Goal: Transaction & Acquisition: Purchase product/service

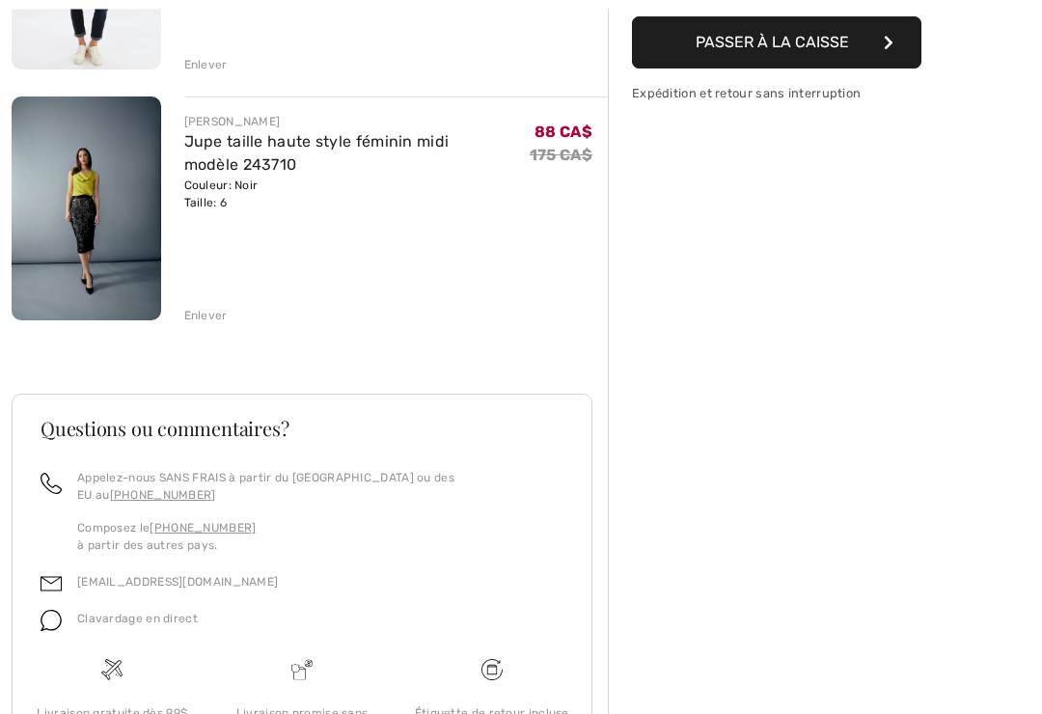
scroll to position [417, 0]
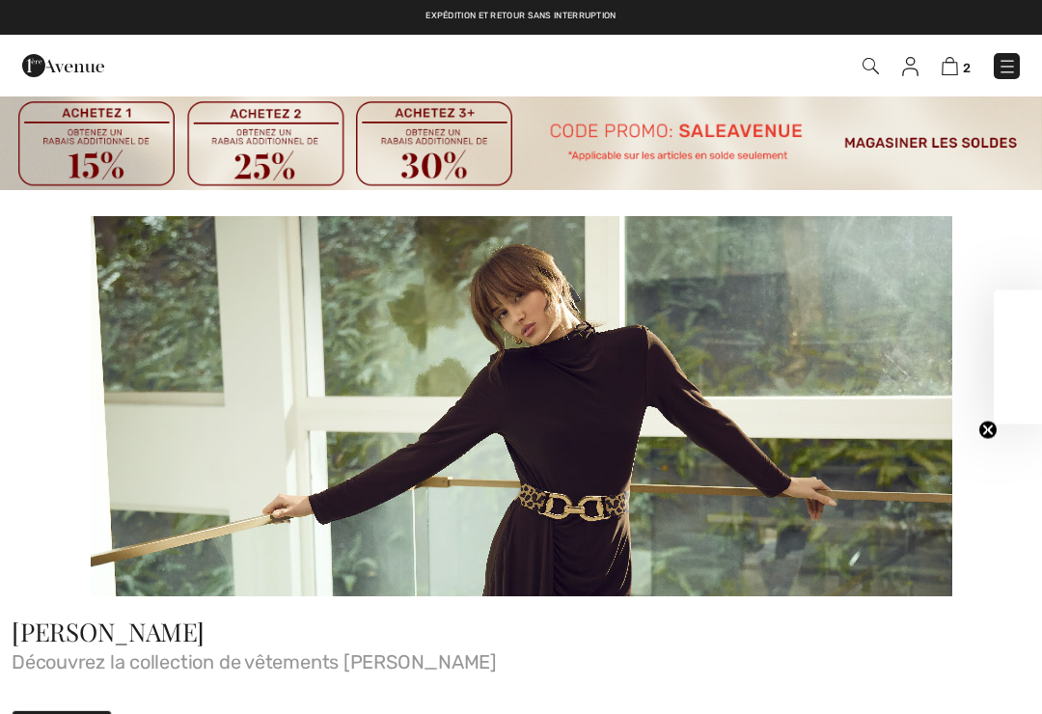
checkbox input "true"
click at [1005, 75] on img at bounding box center [1007, 66] width 19 height 19
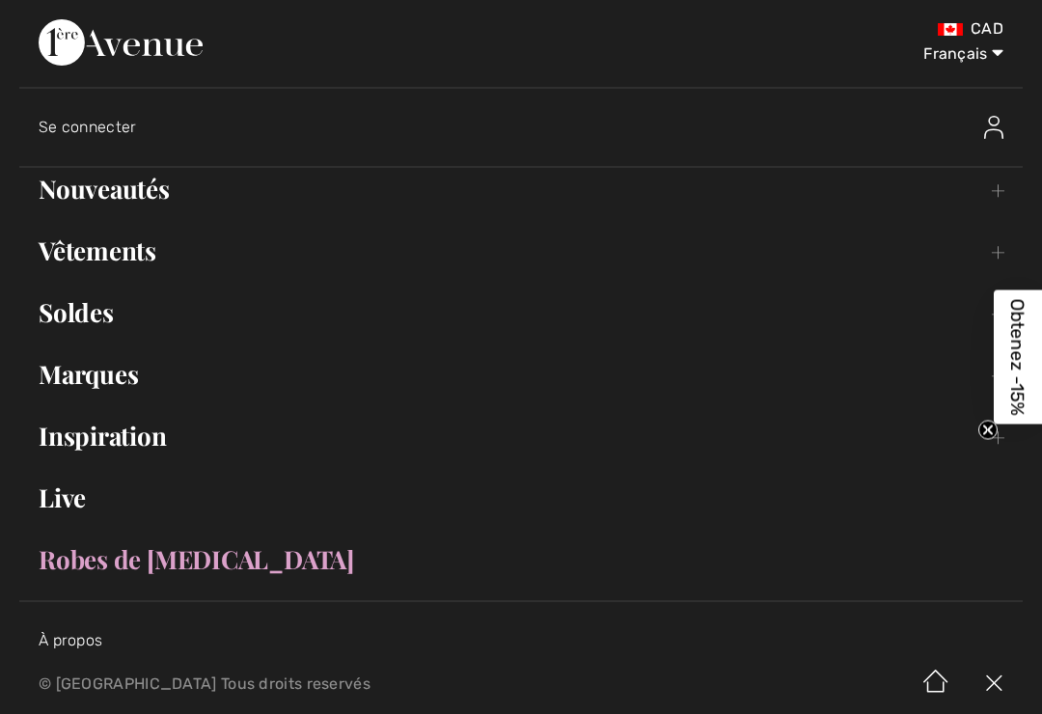
click at [126, 242] on link "Vêtements Toggle submenu" at bounding box center [521, 251] width 1004 height 42
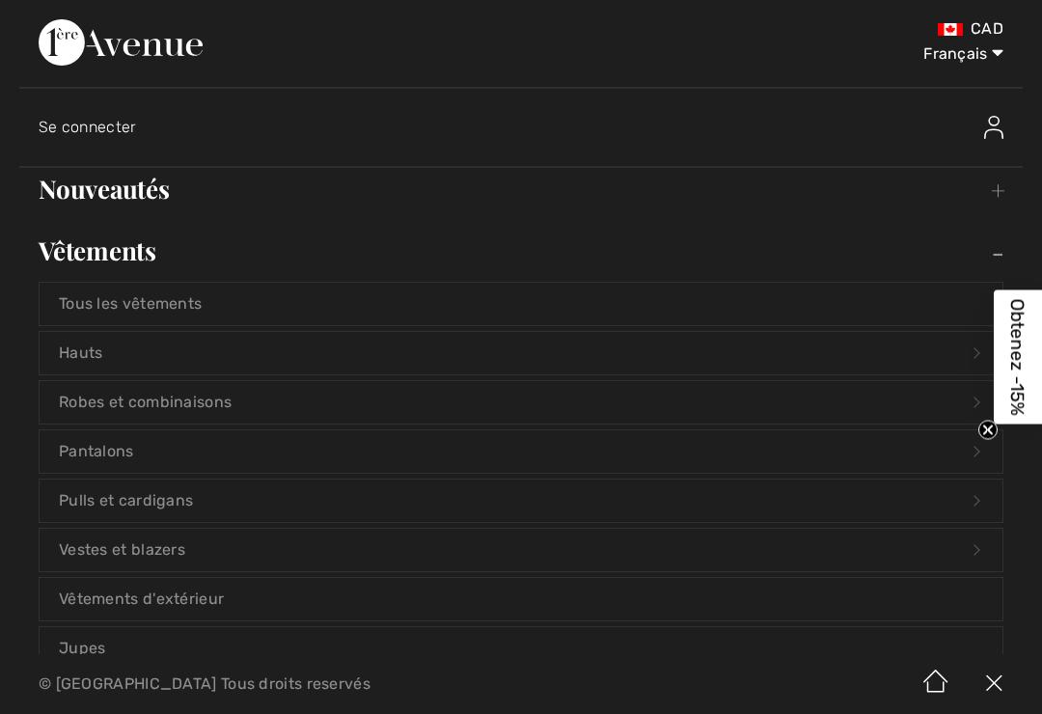
click at [203, 46] on img at bounding box center [121, 42] width 164 height 46
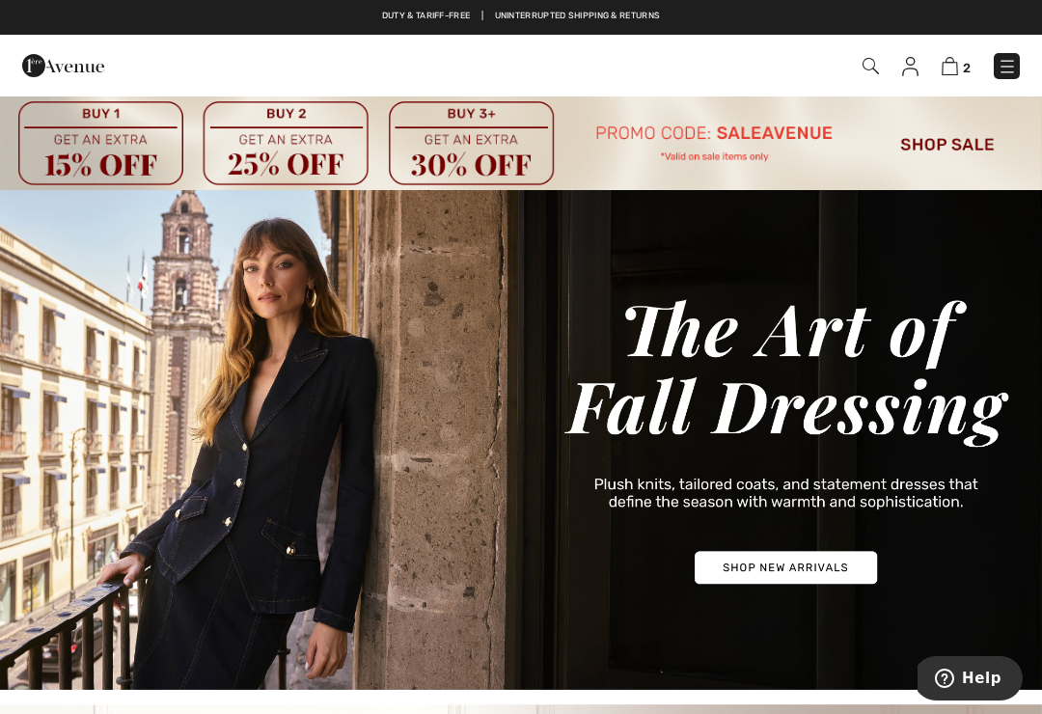
click at [865, 67] on img at bounding box center [871, 66] width 16 height 16
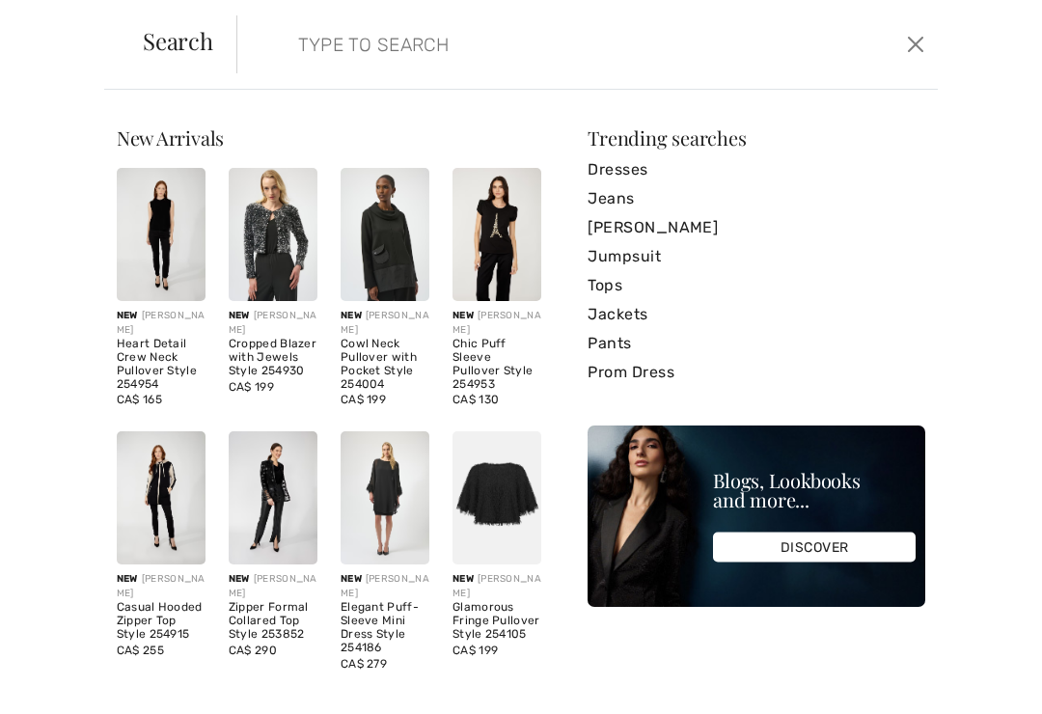
click at [284, 54] on input "search" at bounding box center [516, 44] width 464 height 58
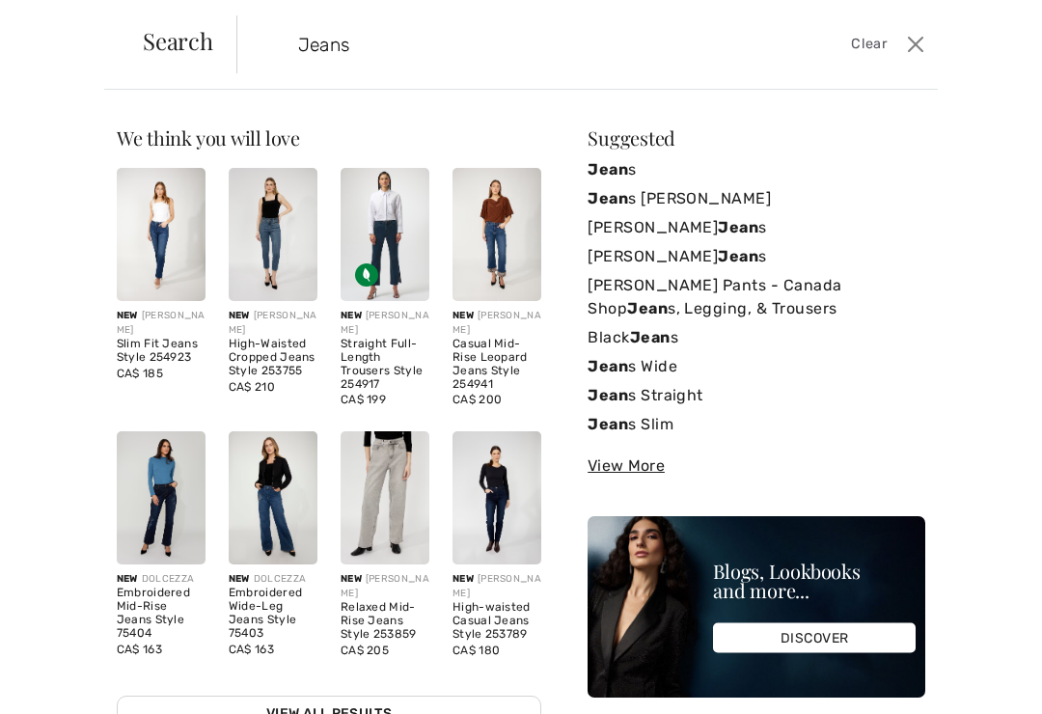
type input "Jeans"
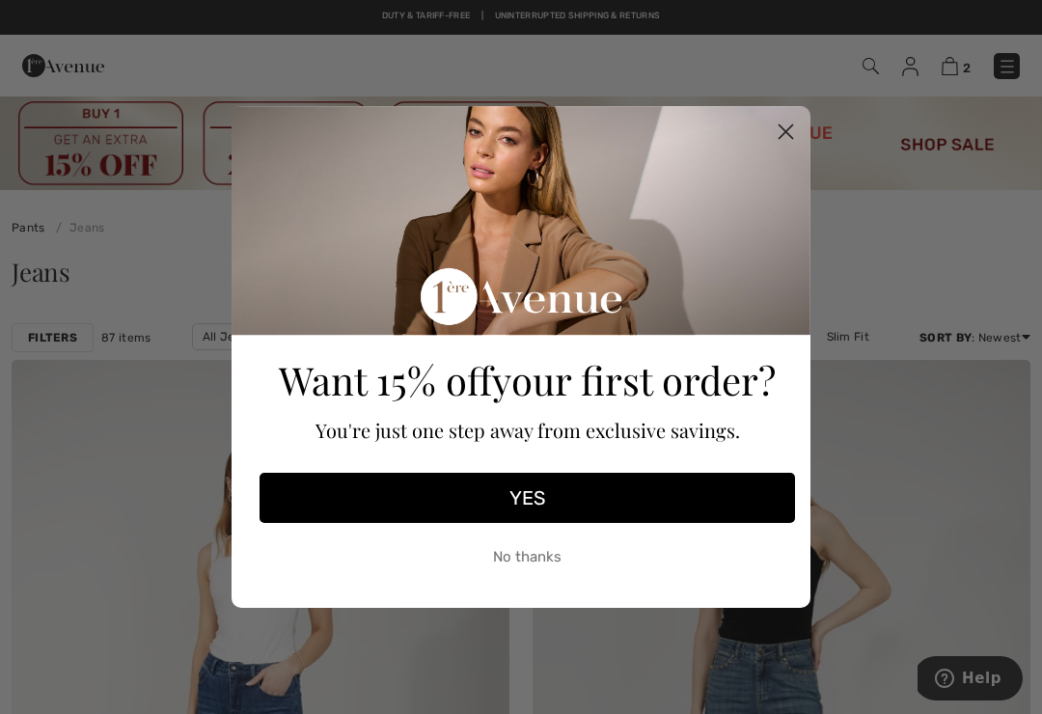
click at [791, 130] on circle "Close dialog" at bounding box center [786, 132] width 32 height 32
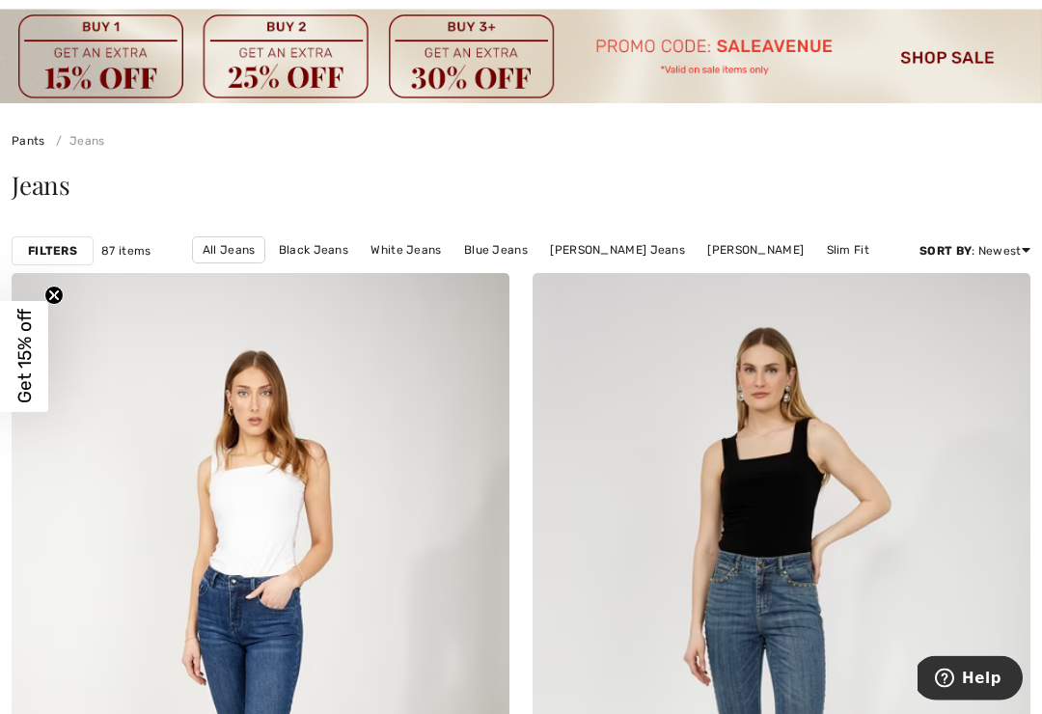
scroll to position [87, 0]
click at [754, 237] on link "Frank Lyman Jeans" at bounding box center [756, 249] width 116 height 25
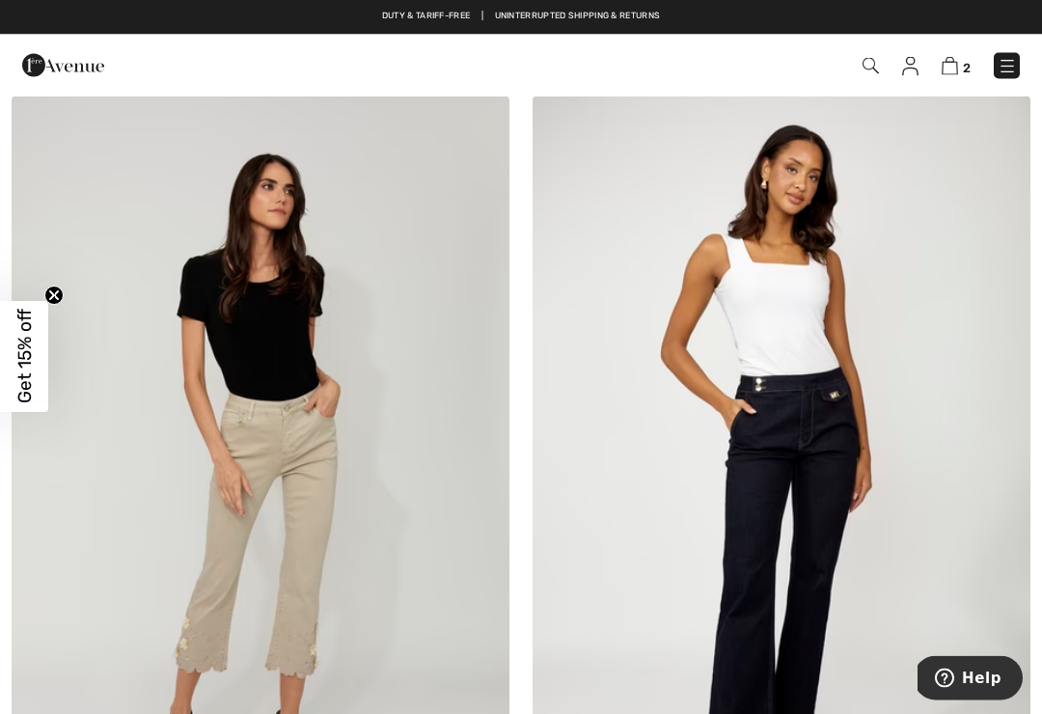
scroll to position [6198, 0]
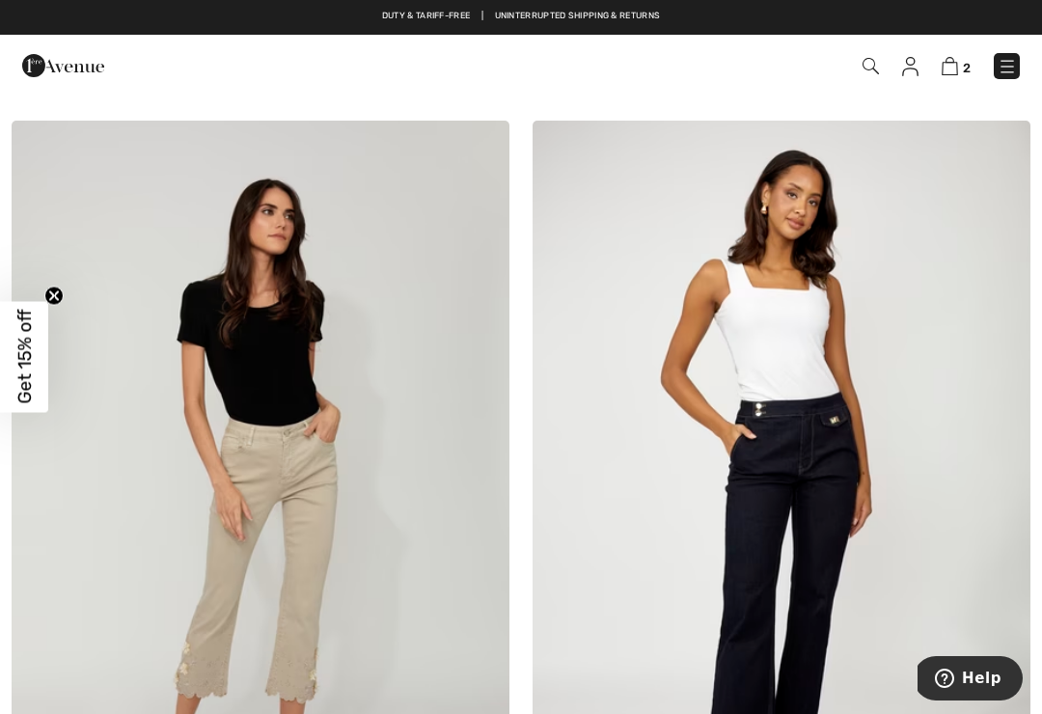
click at [805, 429] on img at bounding box center [782, 494] width 498 height 747
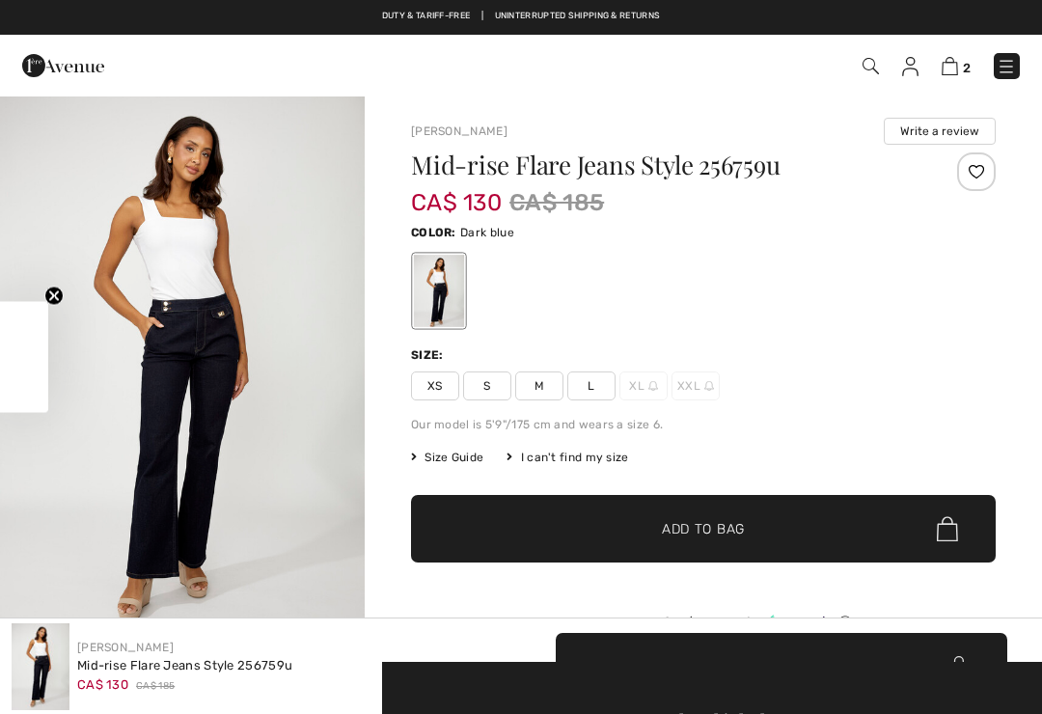
checkbox input "true"
click at [556, 383] on span "M" at bounding box center [539, 386] width 48 height 29
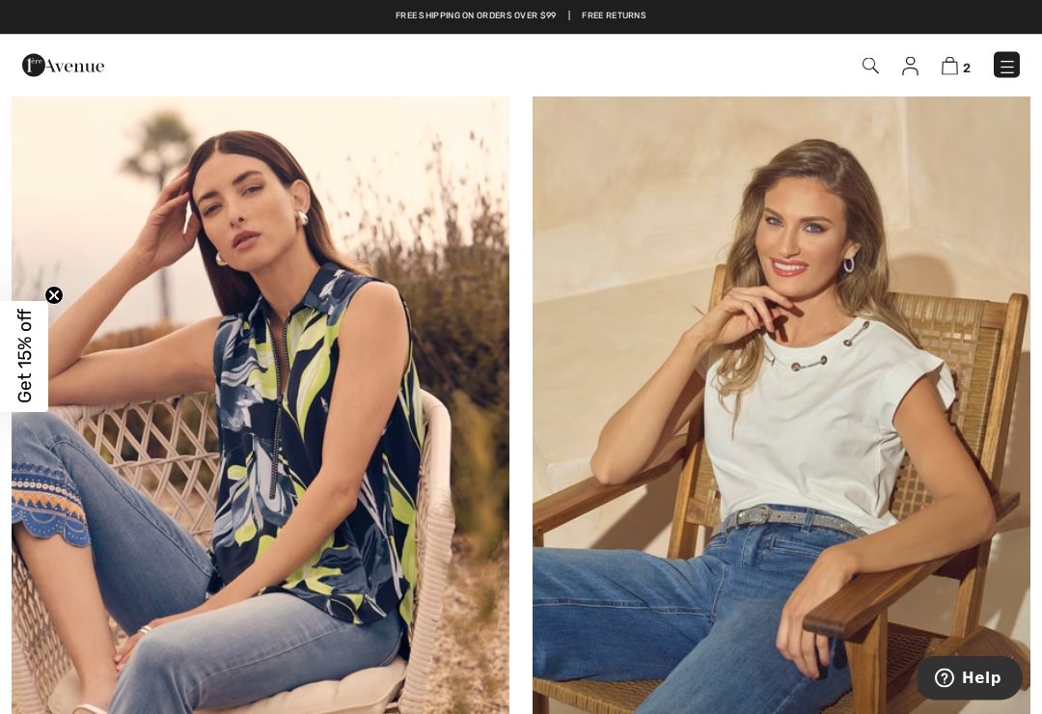
scroll to position [5608, 0]
